Goal: Information Seeking & Learning: Learn about a topic

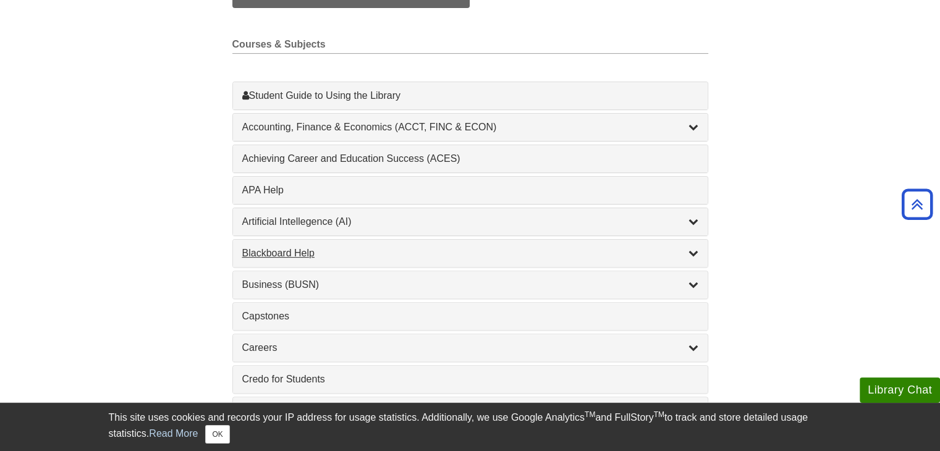
scroll to position [341, 0]
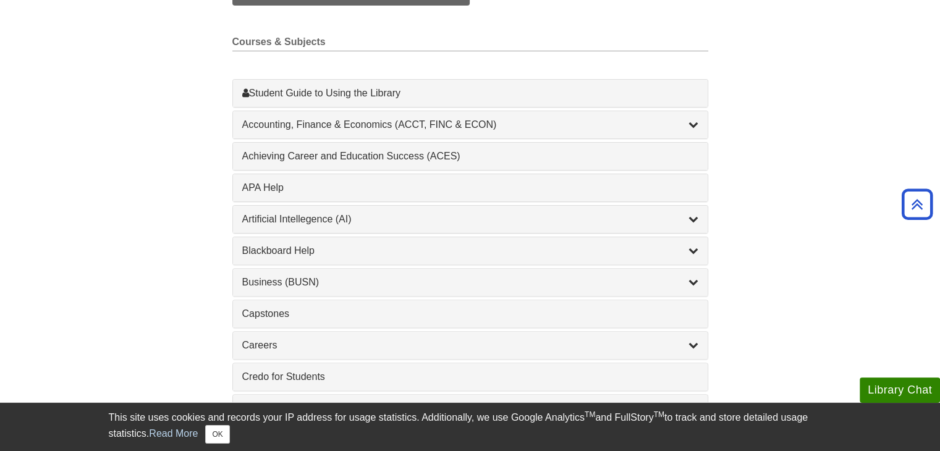
click at [436, 143] on div "1 Achieving Career and Education Success (ACES) , 1 guides" at bounding box center [470, 156] width 475 height 27
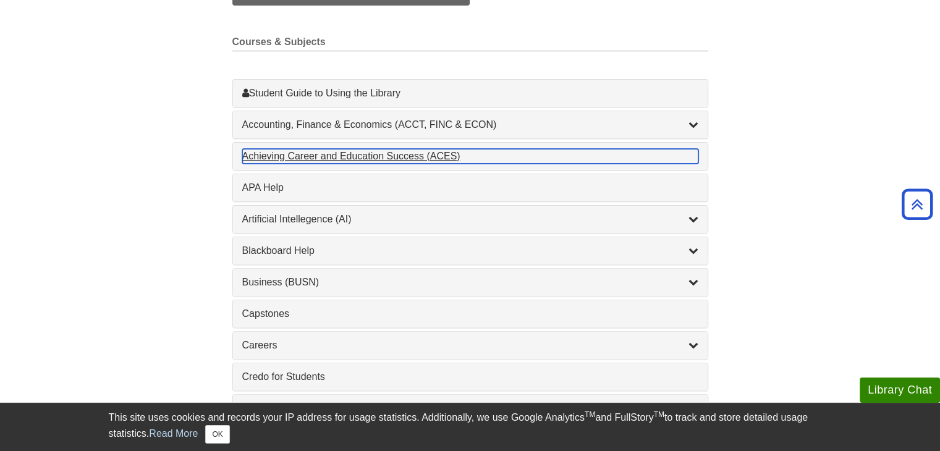
click at [435, 154] on div "Achieving Career and Education Success (ACES) , 1 guides" at bounding box center [470, 156] width 456 height 15
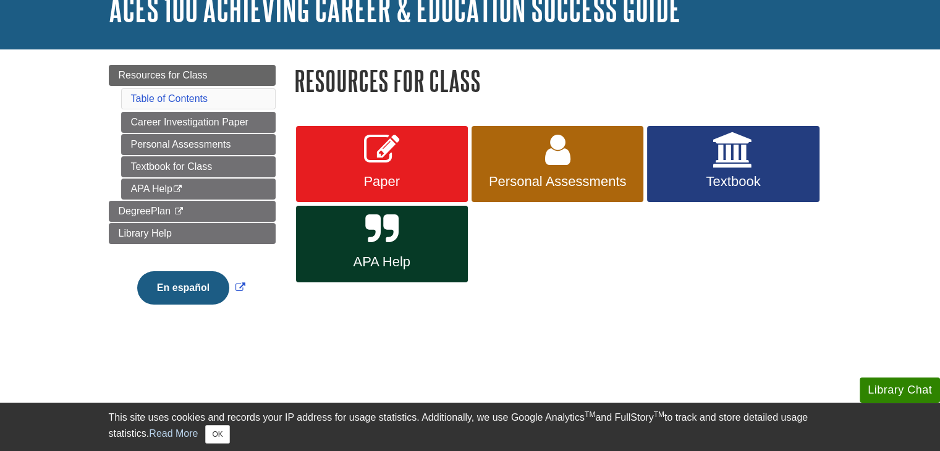
scroll to position [90, 0]
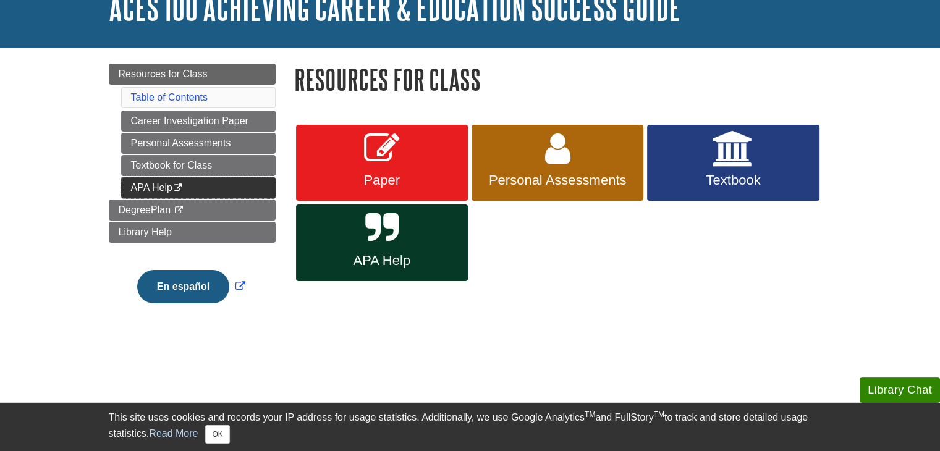
click at [152, 189] on link "APA Help This link opens in a new window" at bounding box center [198, 187] width 155 height 21
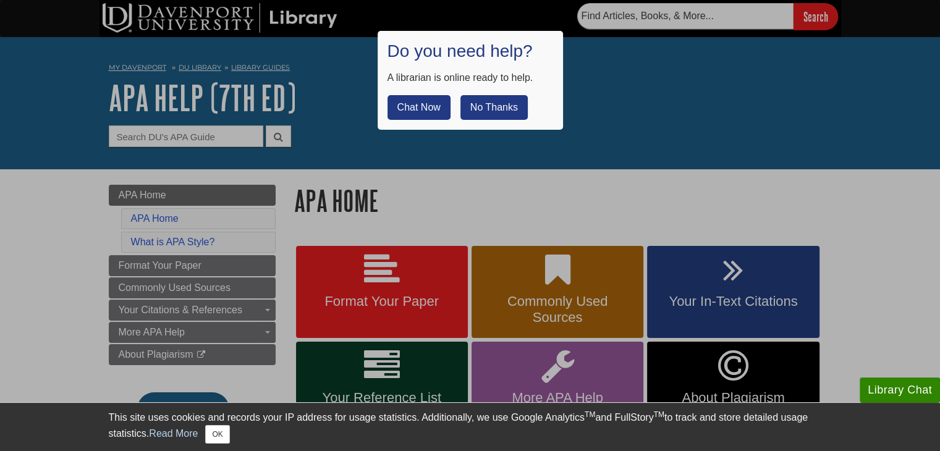
click at [487, 107] on button "No Thanks" at bounding box center [494, 107] width 67 height 25
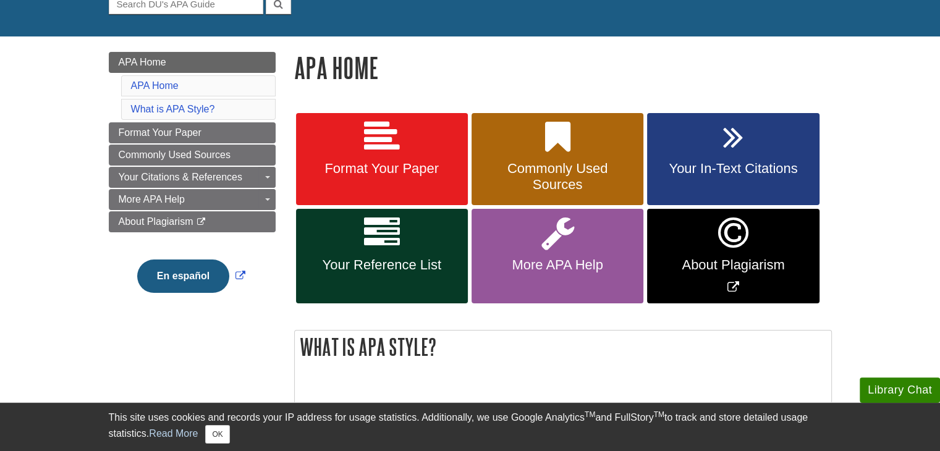
scroll to position [134, 0]
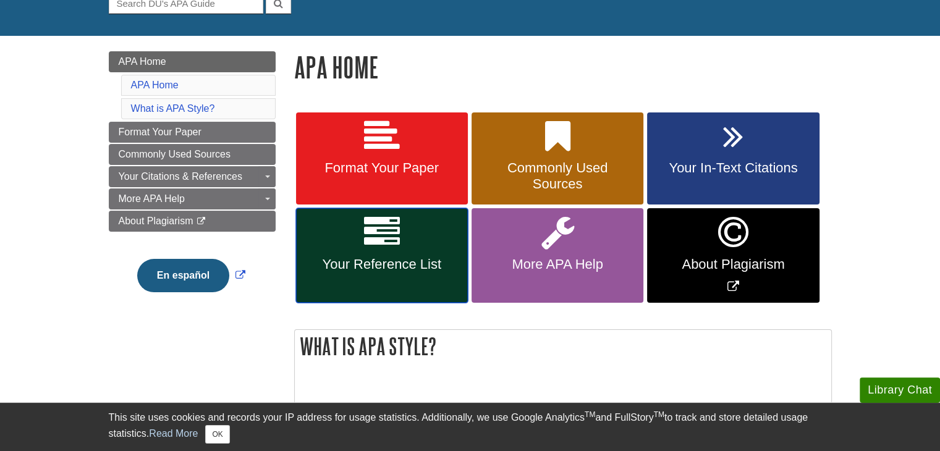
click at [396, 245] on icon at bounding box center [382, 233] width 36 height 36
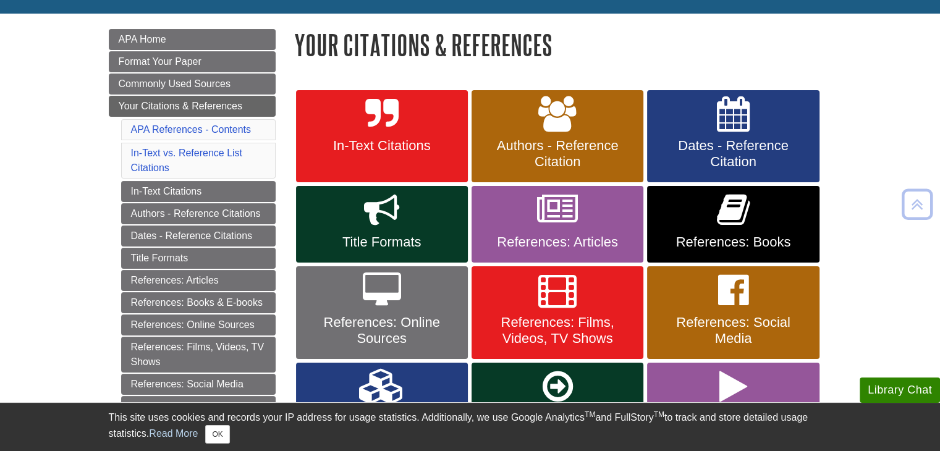
scroll to position [162, 0]
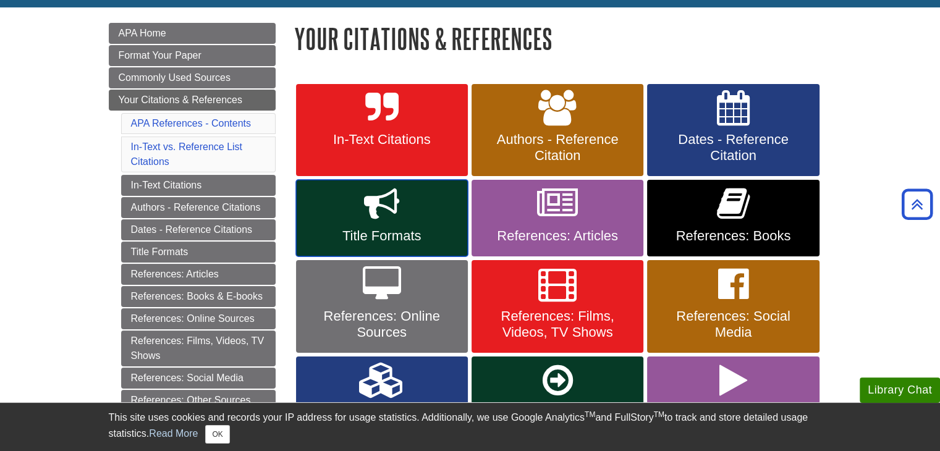
click at [396, 245] on link "Title Formats" at bounding box center [382, 218] width 172 height 77
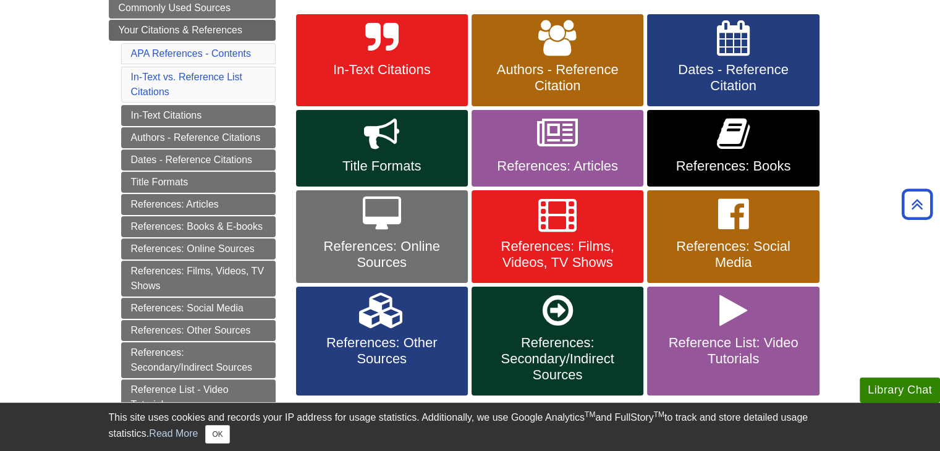
scroll to position [232, 0]
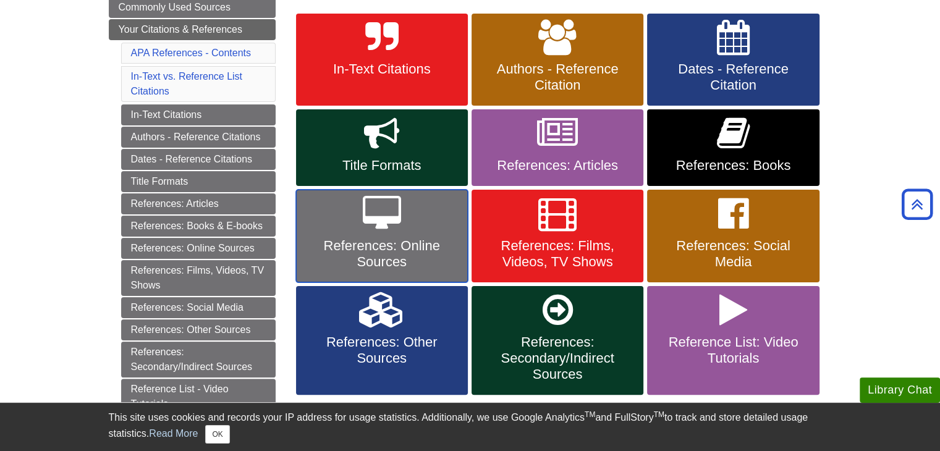
click at [372, 237] on link "References: Online Sources" at bounding box center [382, 236] width 172 height 93
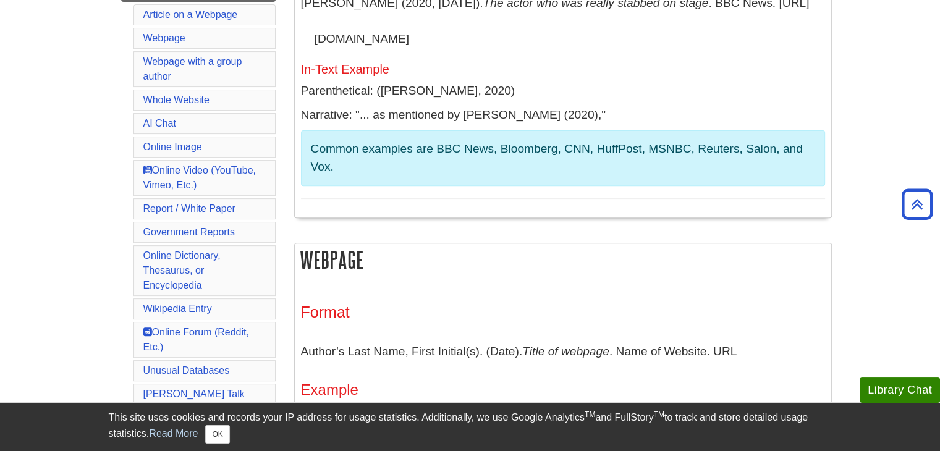
scroll to position [427, 0]
click at [194, 365] on link "Unusual Databases" at bounding box center [186, 370] width 87 height 11
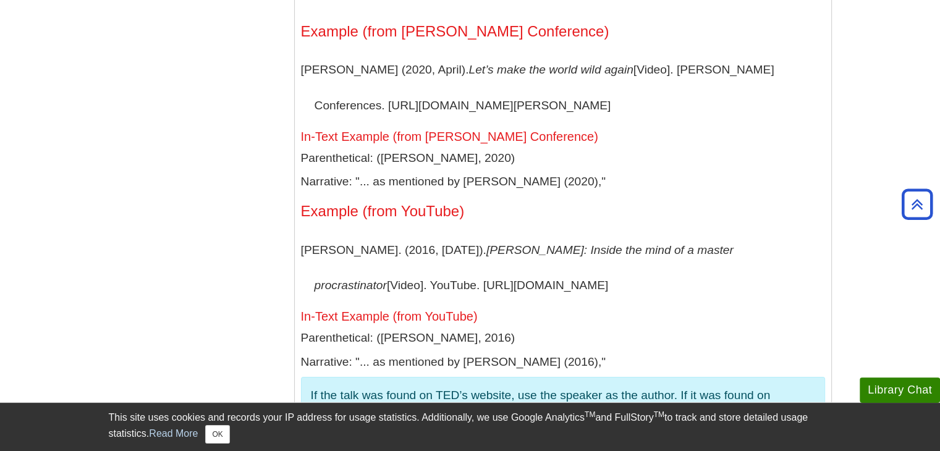
scroll to position [8452, 0]
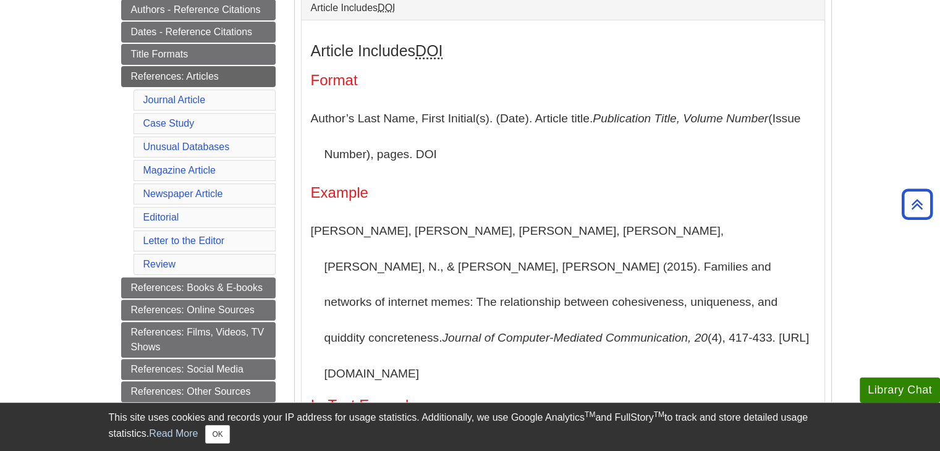
scroll to position [279, 0]
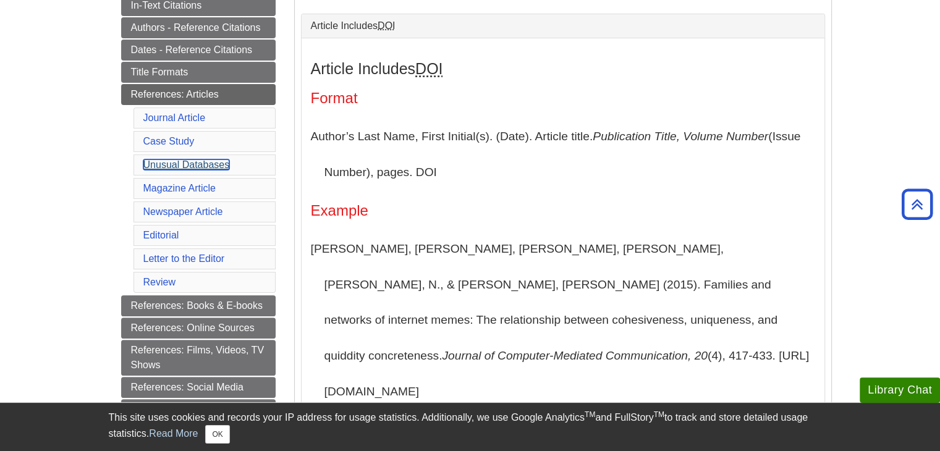
click at [190, 161] on link "Unusual Databases" at bounding box center [186, 165] width 87 height 11
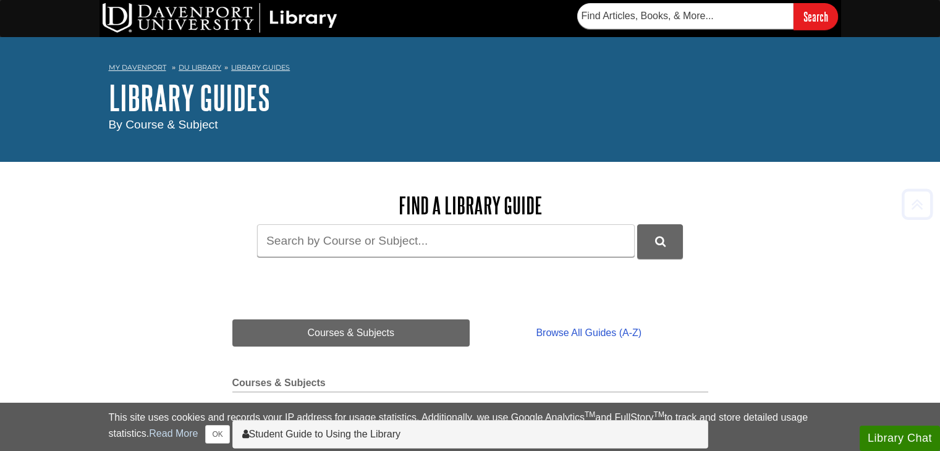
scroll to position [341, 0]
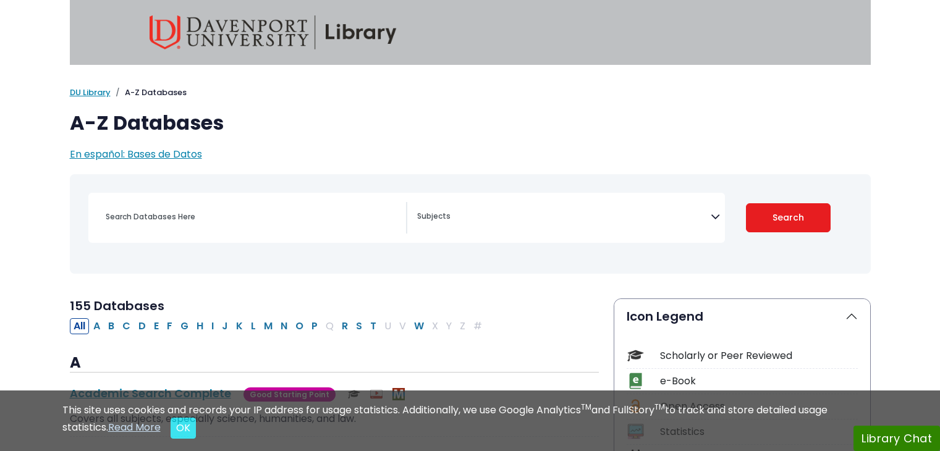
select select "Database Subject Filter"
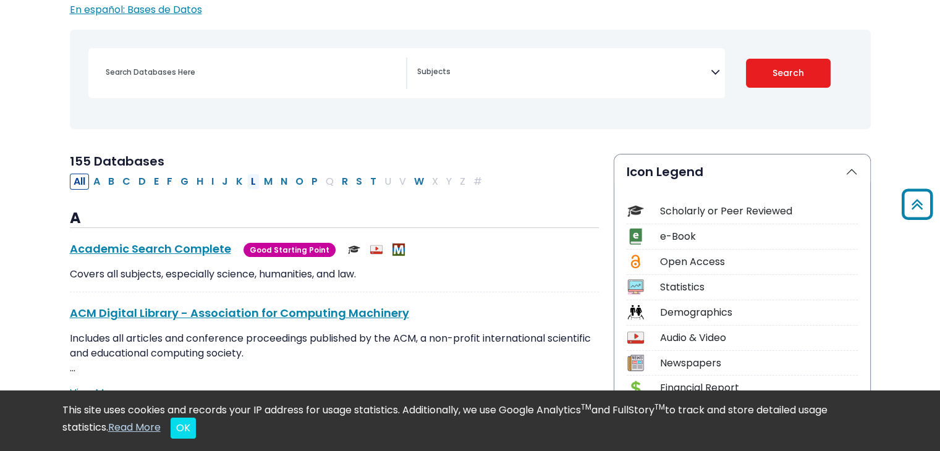
scroll to position [125, 0]
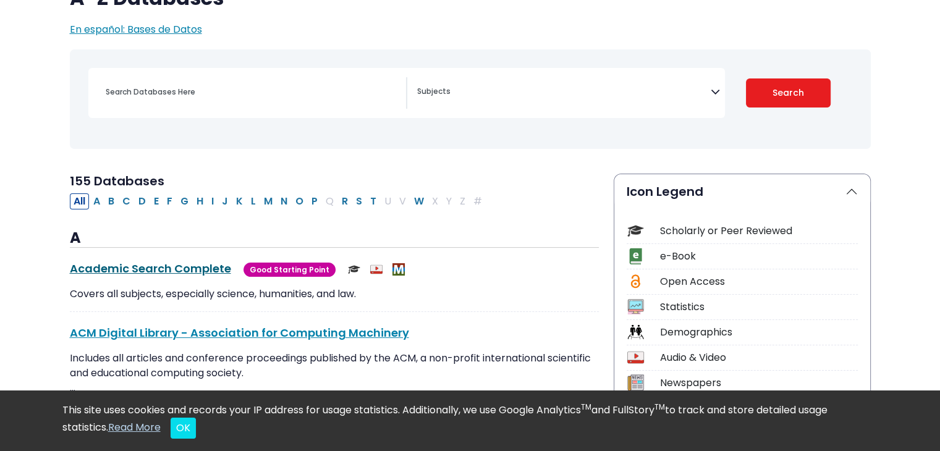
click at [174, 270] on link "Academic Search Complete This link opens in a new window" at bounding box center [150, 268] width 161 height 15
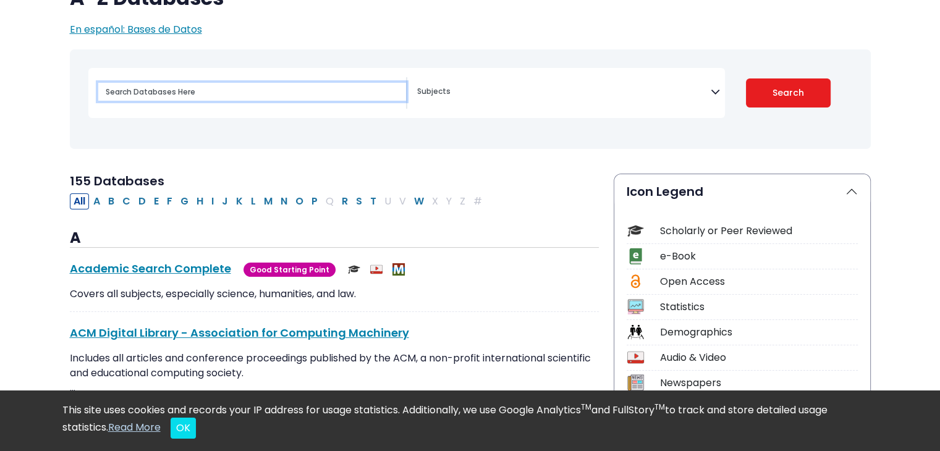
click at [134, 92] on input "Search database by title or keyword" at bounding box center [252, 92] width 308 height 18
type input "Sciencedirect"
click at [746, 79] on button "Search" at bounding box center [788, 93] width 85 height 29
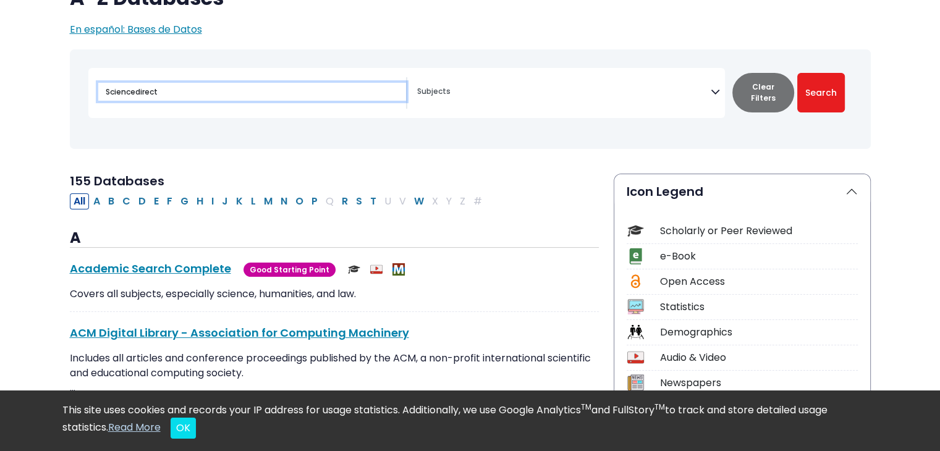
select select "Database Subject Filter"
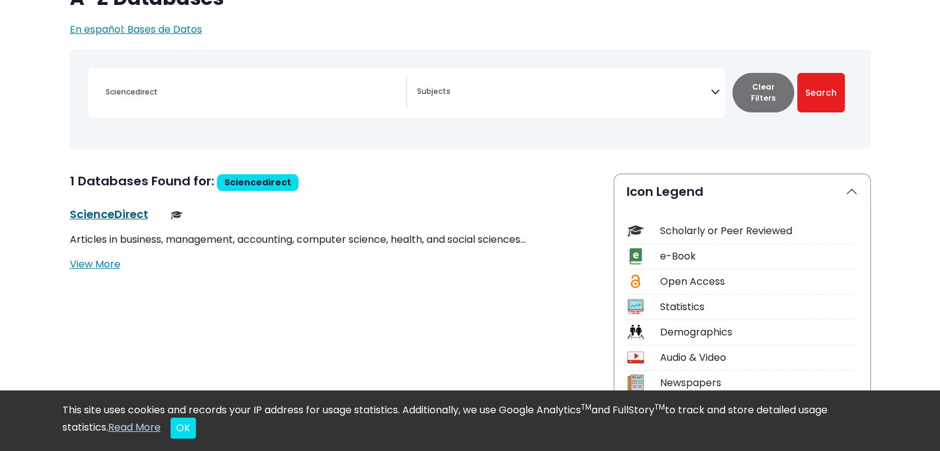
drag, startPoint x: 120, startPoint y: 223, endPoint x: 111, endPoint y: 208, distance: 17.5
click at [111, 208] on div "ScienceDirect This link opens in a new window Articles in business, management,…" at bounding box center [334, 239] width 529 height 66
click at [111, 208] on link "ScienceDirect This link opens in a new window" at bounding box center [109, 214] width 79 height 15
